Goal: Find specific page/section: Find specific page/section

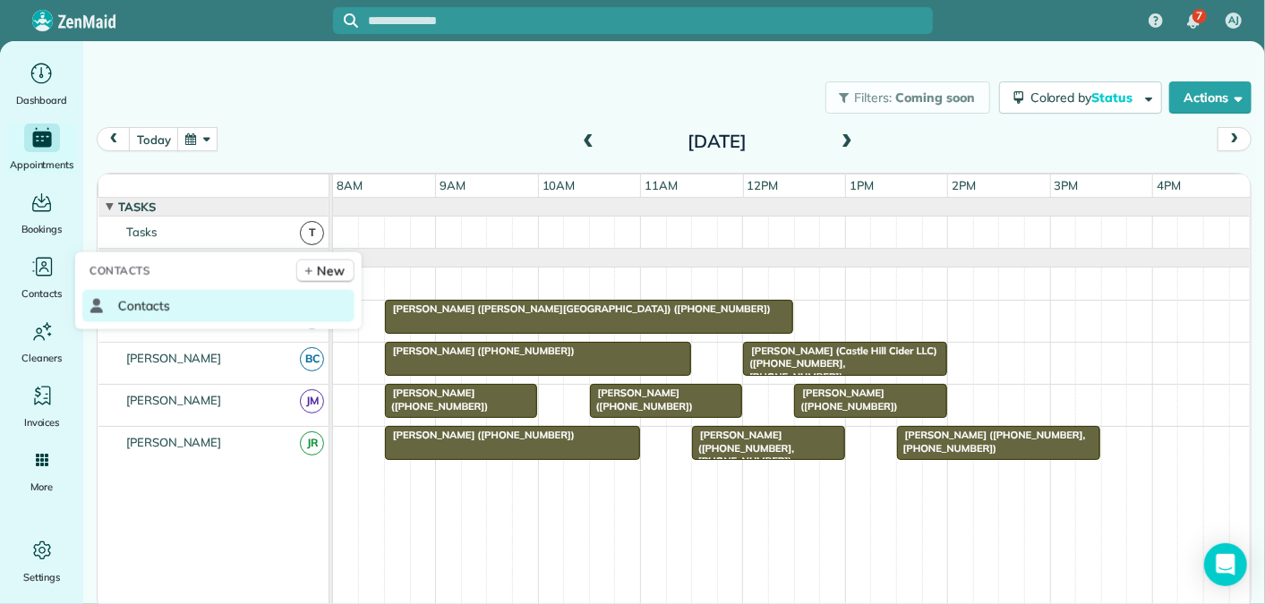
click at [178, 292] on link "Contacts" at bounding box center [218, 306] width 272 height 32
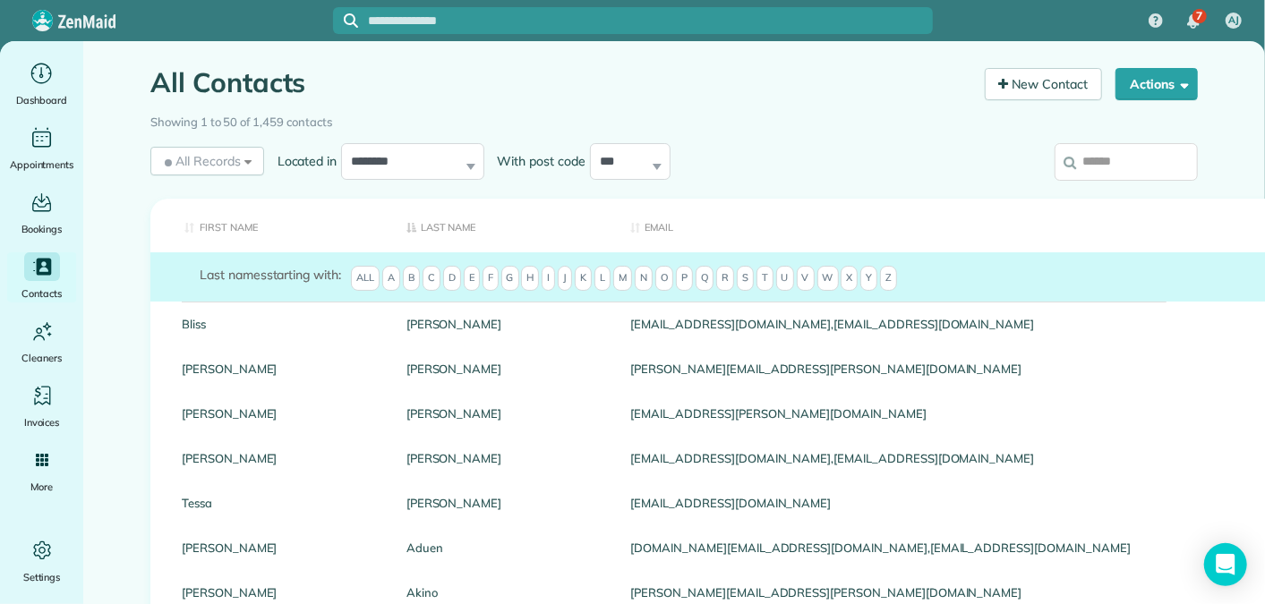
click at [442, 218] on th "Last Name" at bounding box center [505, 226] width 225 height 55
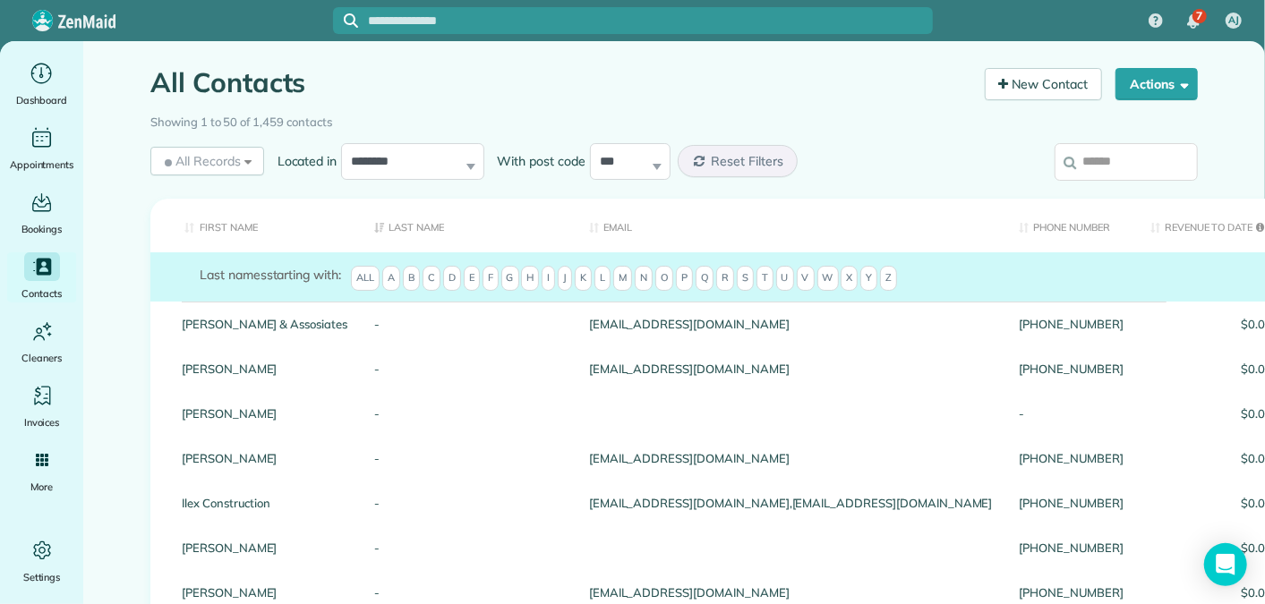
click at [416, 277] on span "B" at bounding box center [411, 278] width 17 height 25
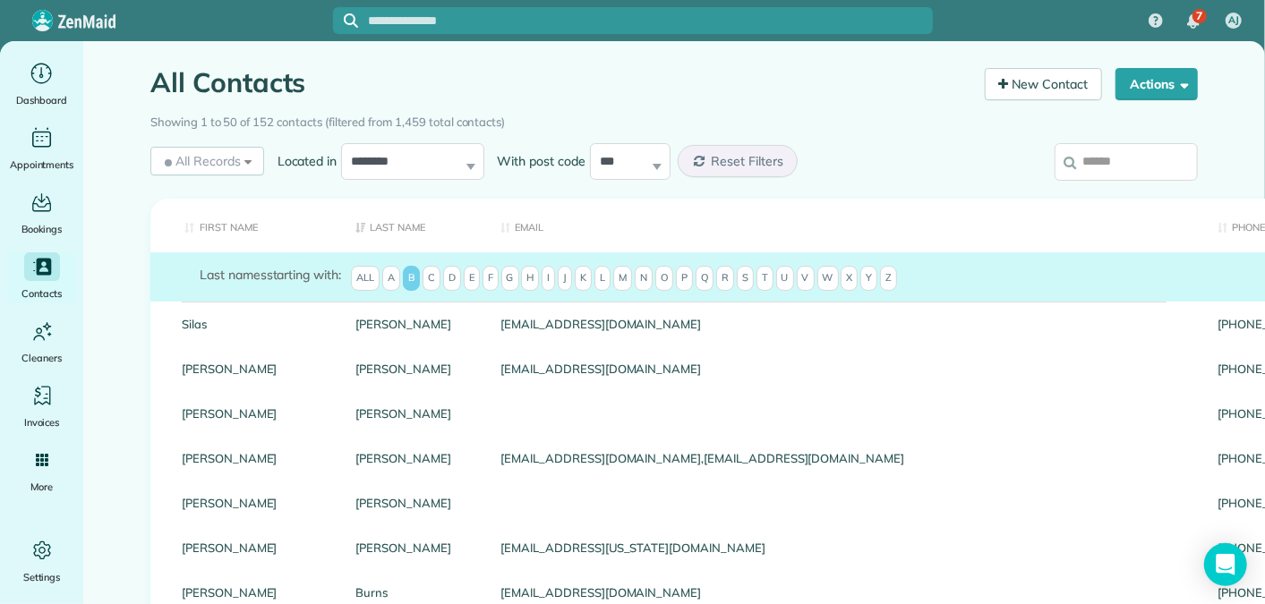
click at [1116, 165] on input "search" at bounding box center [1125, 162] width 143 height 38
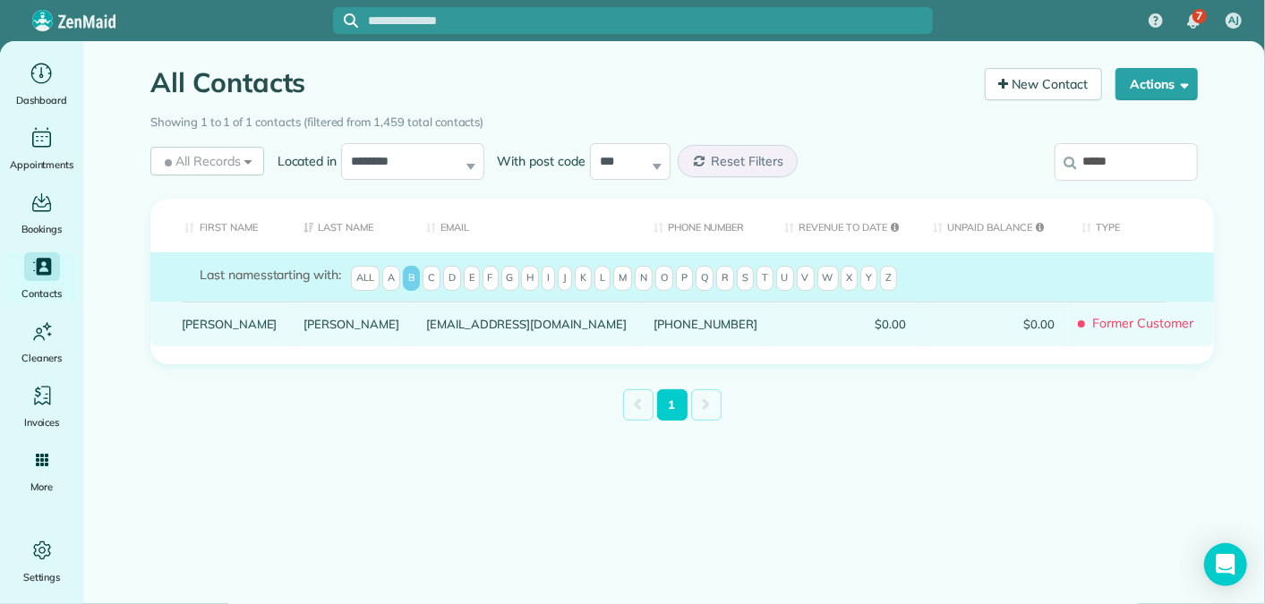
type input "*****"
click at [304, 330] on link "[PERSON_NAME]" at bounding box center [352, 324] width 96 height 13
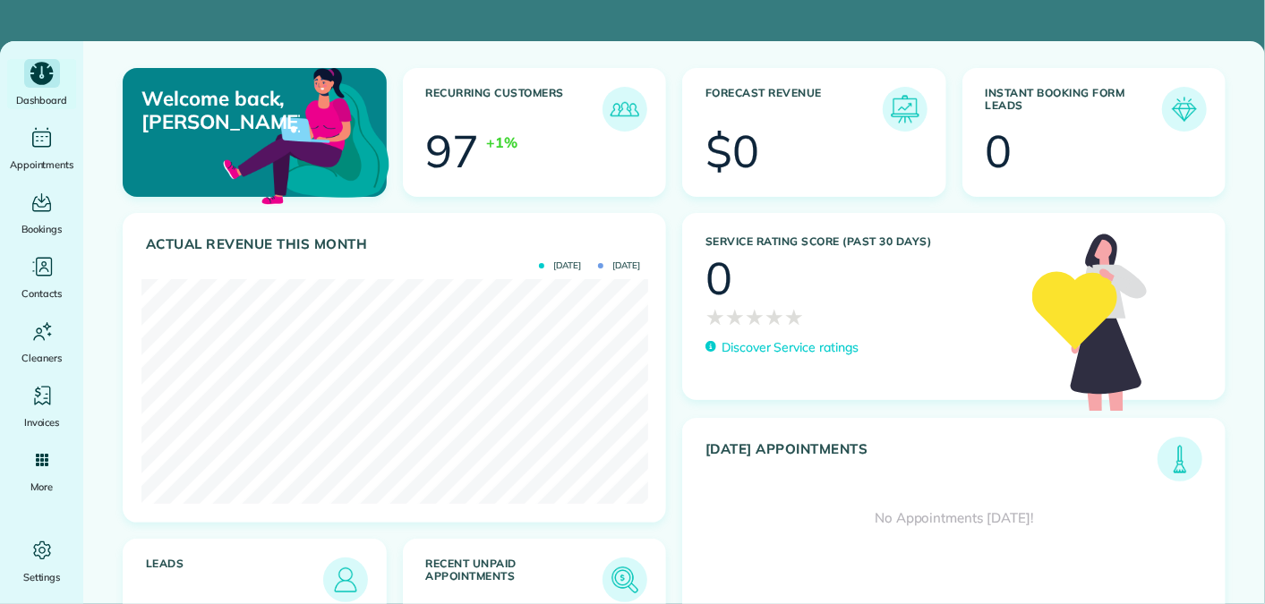
scroll to position [225, 507]
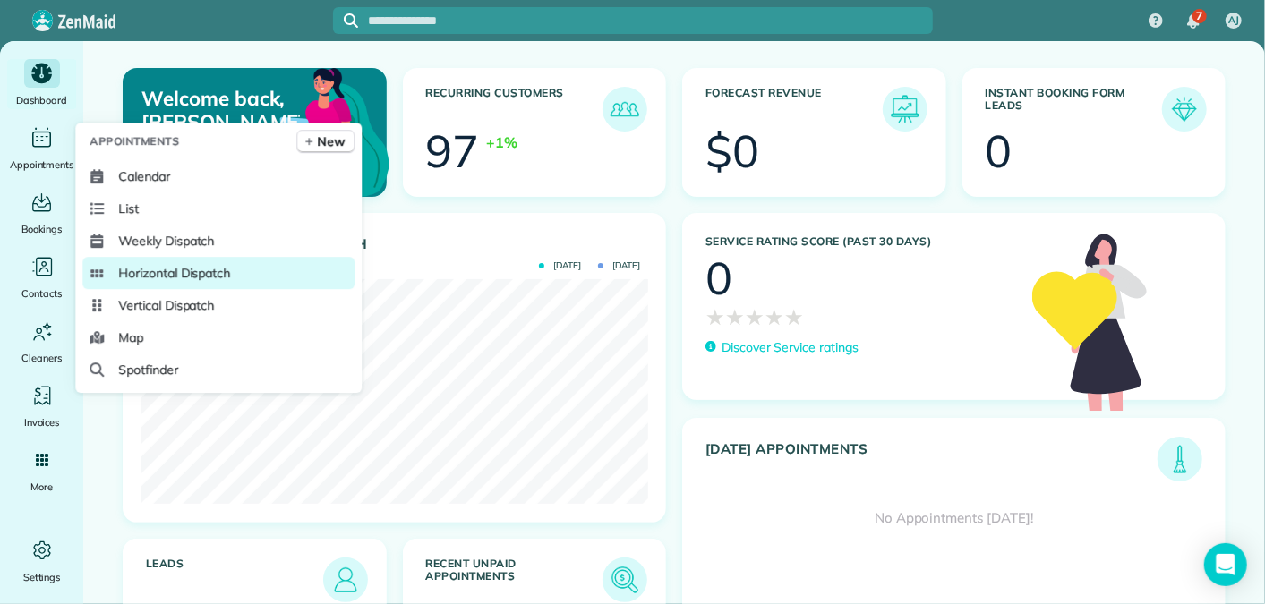
click at [158, 268] on span "Horizontal Dispatch" at bounding box center [174, 273] width 112 height 18
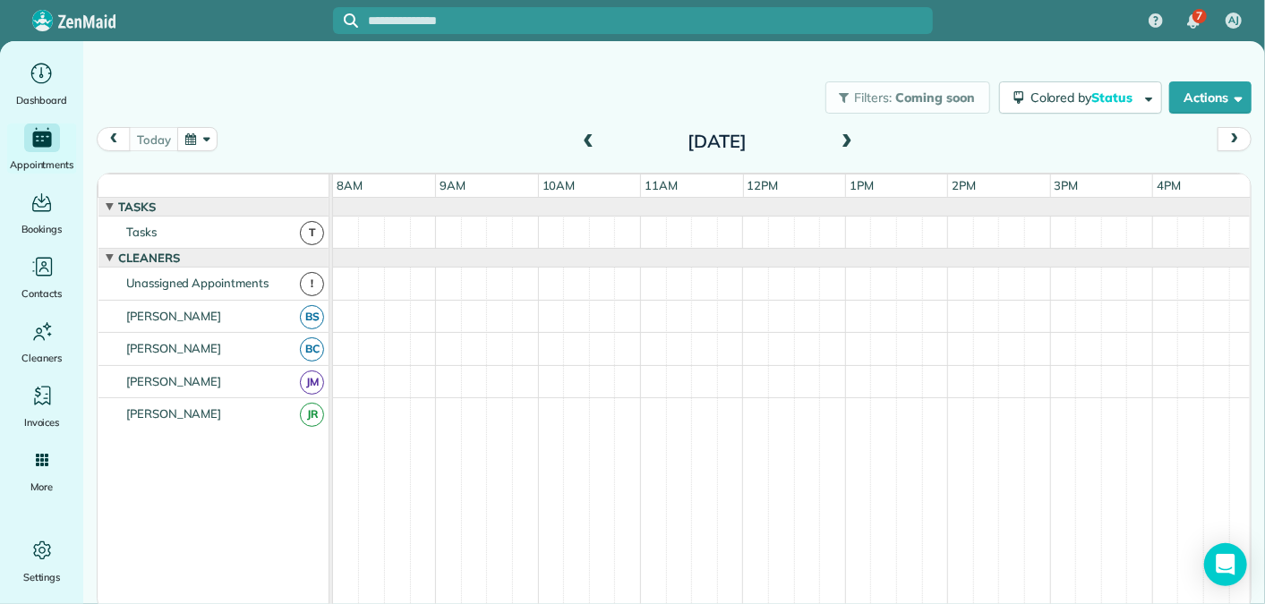
click at [846, 145] on span at bounding box center [847, 142] width 20 height 16
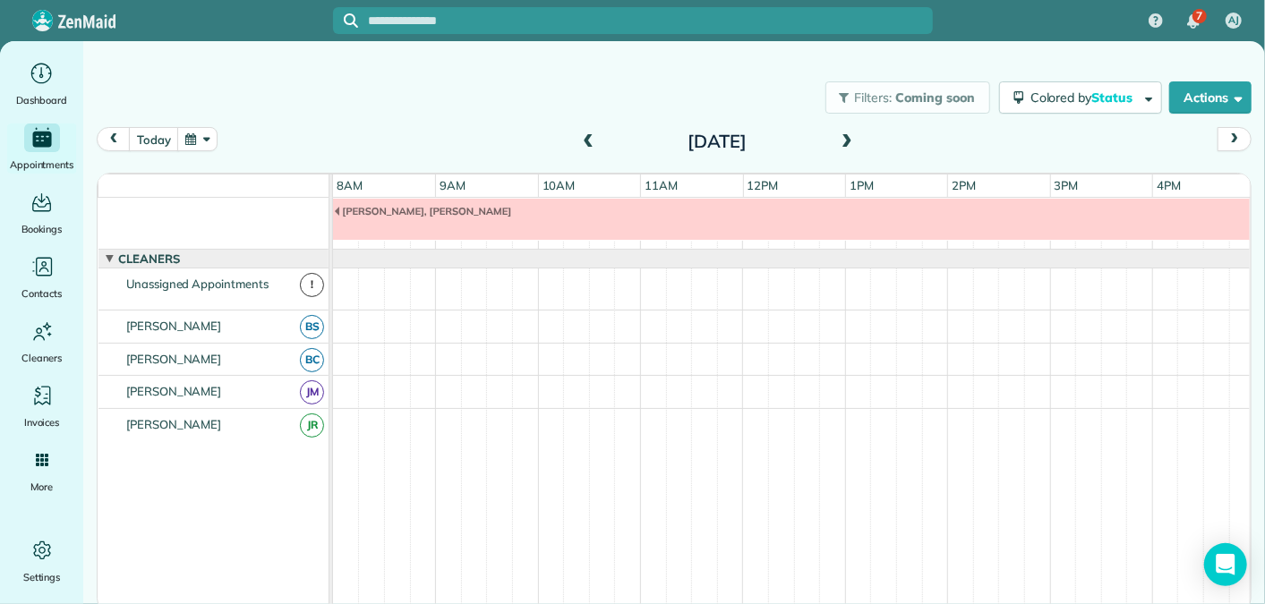
click at [846, 145] on span at bounding box center [847, 142] width 20 height 16
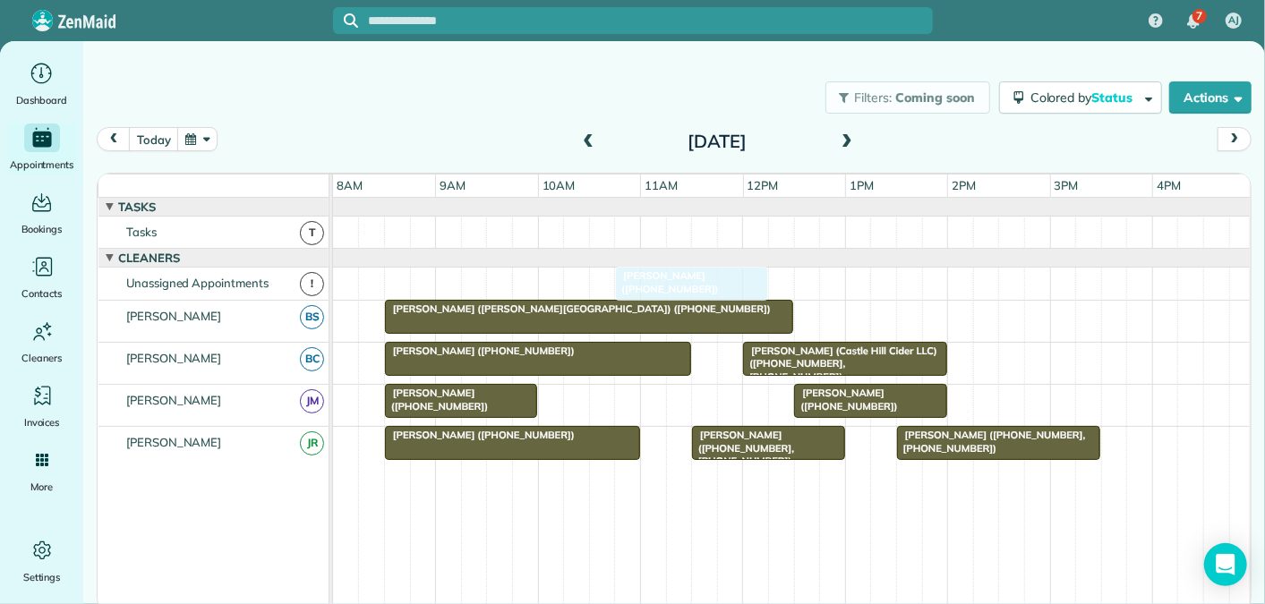
drag, startPoint x: 661, startPoint y: 396, endPoint x: 687, endPoint y: 282, distance: 116.6
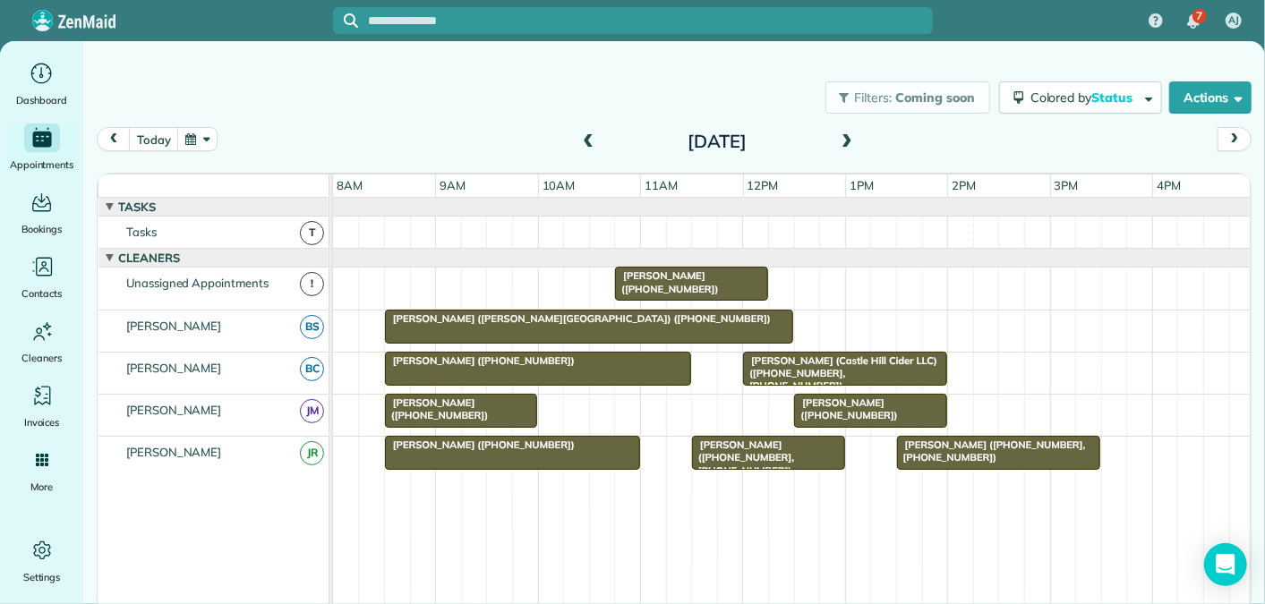
click at [844, 131] on span at bounding box center [847, 142] width 20 height 27
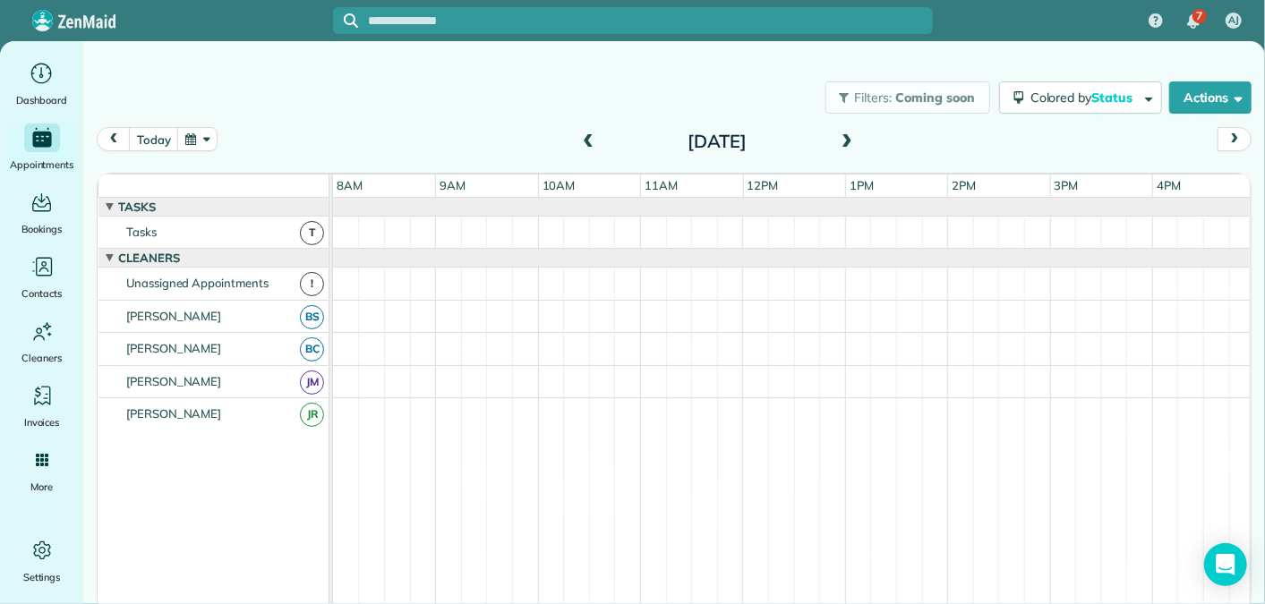
scroll to position [19, 0]
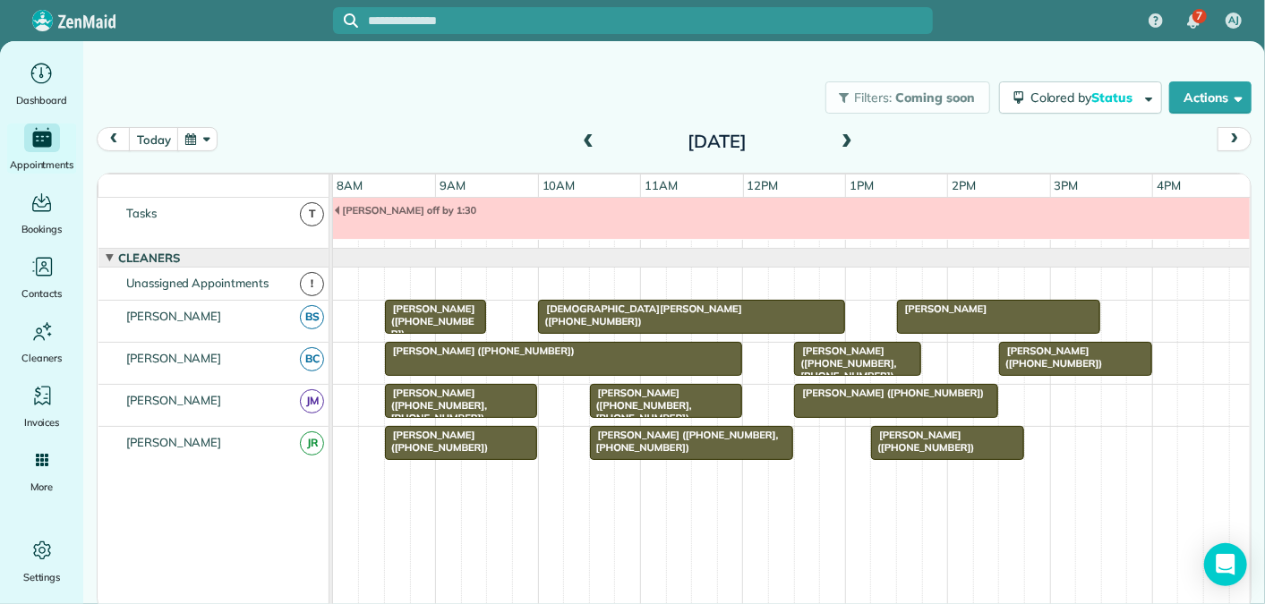
click at [849, 138] on span at bounding box center [847, 142] width 20 height 16
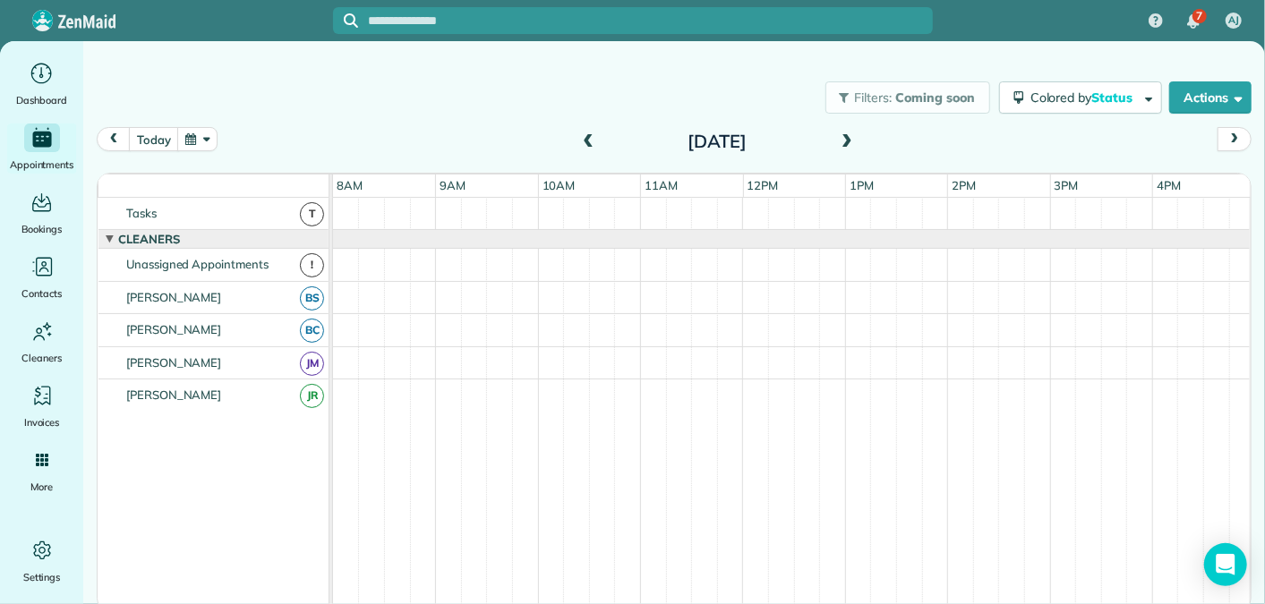
scroll to position [61, 0]
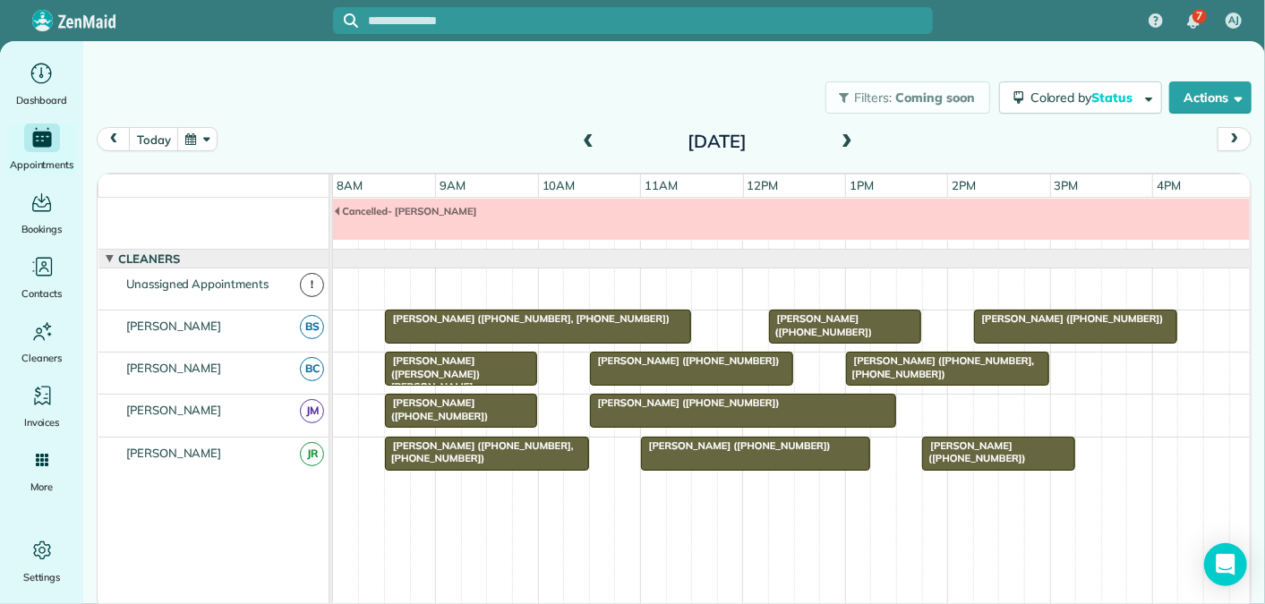
click at [849, 138] on span at bounding box center [847, 142] width 20 height 16
